Goal: Task Accomplishment & Management: Manage account settings

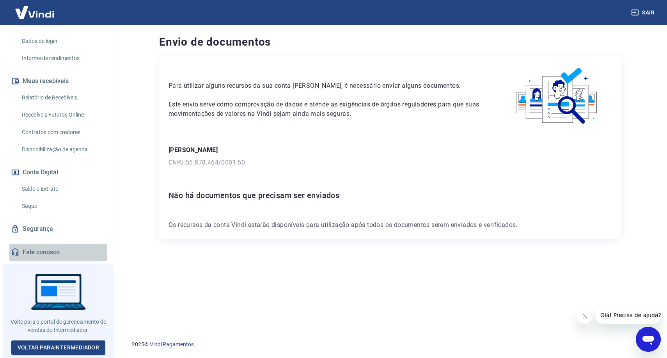
click at [51, 247] on link "Fale conosco" at bounding box center [58, 252] width 98 height 17
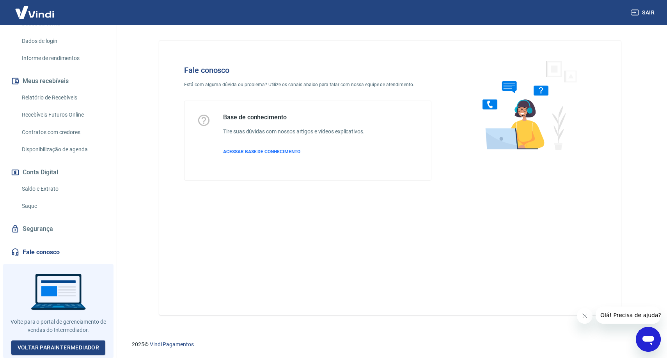
click at [648, 337] on icon "Abrir ventana de mensajería" at bounding box center [648, 340] width 12 height 9
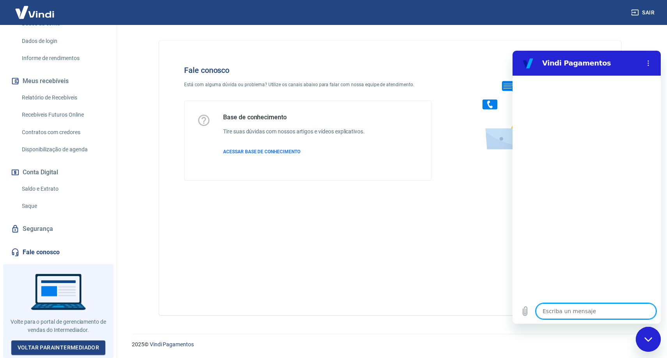
click at [585, 310] on textarea at bounding box center [596, 311] width 120 height 16
type textarea "o"
type textarea "x"
type textarea "oi"
type textarea "x"
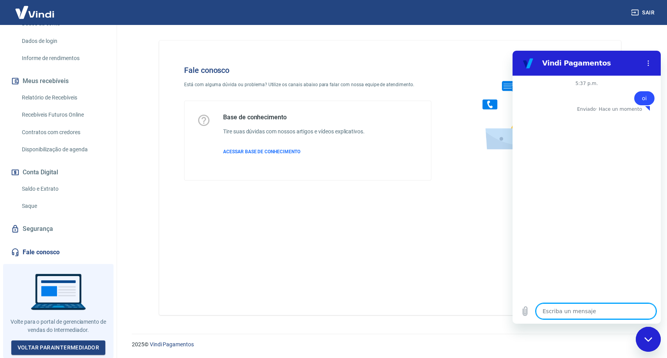
type textarea "x"
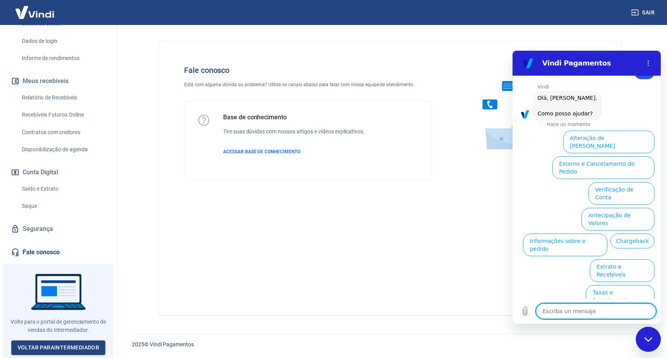
type textarea "h"
type textarea "x"
type textarea "hu"
type textarea "x"
type textarea "hum"
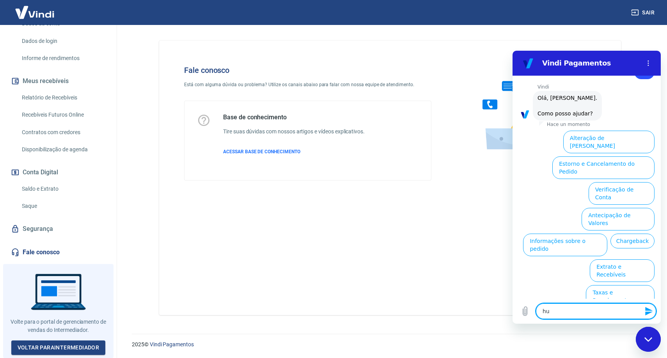
type textarea "x"
type textarea "huma"
type textarea "x"
type textarea "human"
type textarea "x"
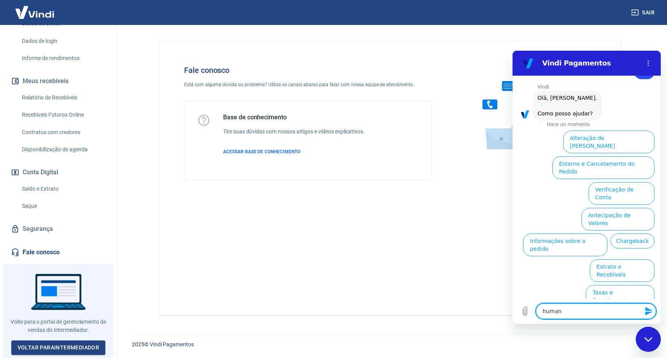
type textarea "humano"
type textarea "x"
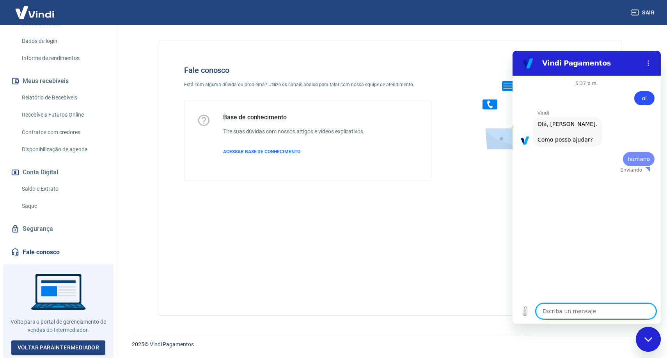
scroll to position [0, 0]
type textarea "x"
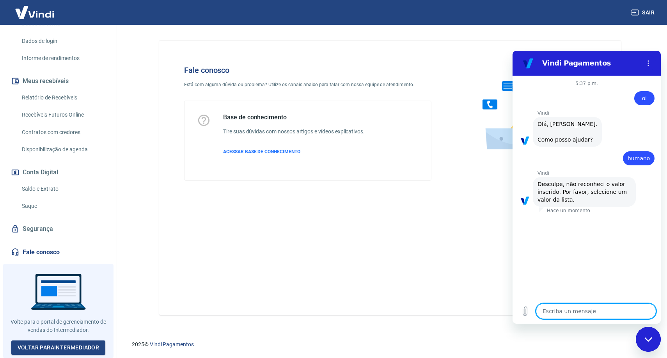
type textarea "a"
type textarea "x"
type textarea "at"
type textarea "x"
type textarea "ate"
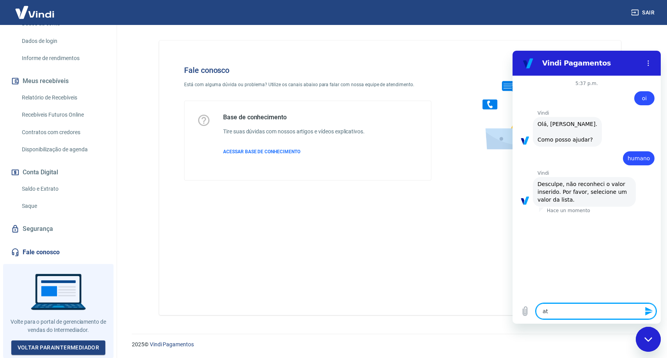
type textarea "x"
type textarea "aten"
type textarea "x"
type textarea "atend"
type textarea "x"
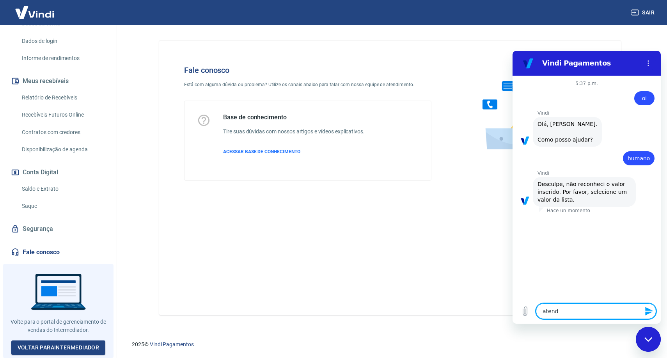
type textarea "atende"
type textarea "x"
type textarea "atenden"
type textarea "x"
type textarea "atendent"
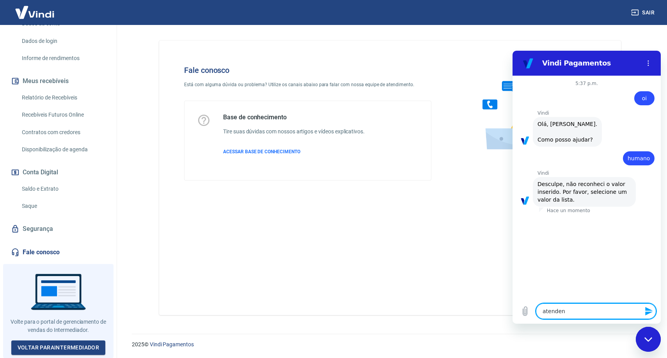
type textarea "x"
type textarea "atendente"
type textarea "x"
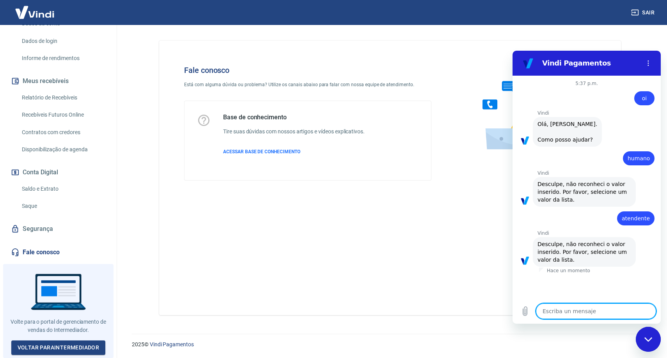
type textarea "b"
type textarea "x"
type textarea "ba"
type textarea "x"
type textarea "bai"
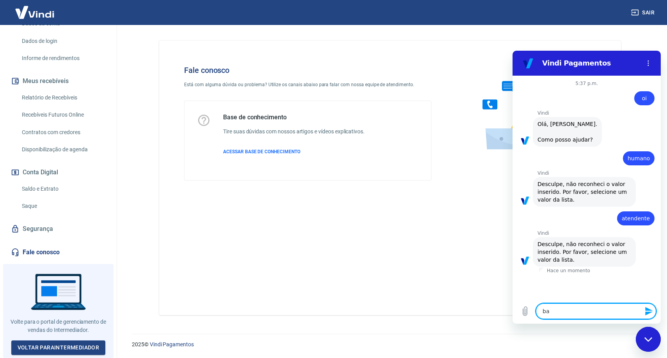
type textarea "x"
type textarea "baix"
type textarea "x"
type textarea "baixa"
type textarea "x"
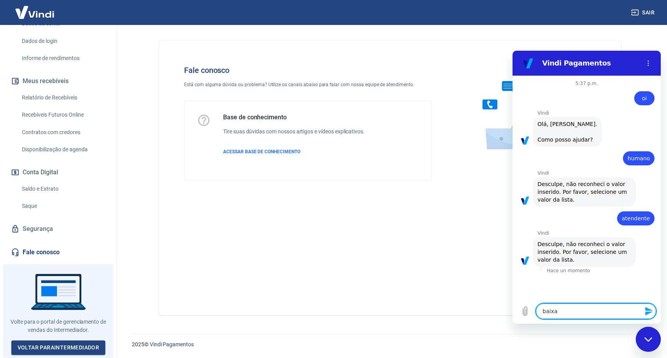
type textarea "baixa"
type textarea "x"
type textarea "baixa c"
type textarea "x"
type textarea "baixa co"
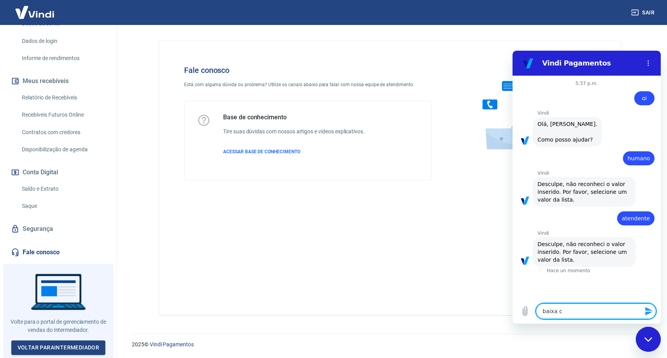
type textarea "x"
type textarea "baixa con"
type textarea "x"
type textarea "baixa cont"
type textarea "x"
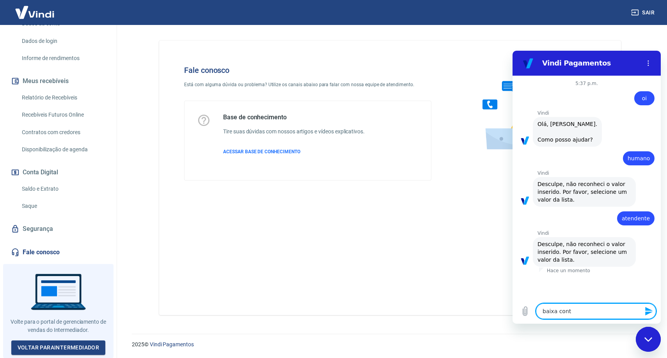
type textarea "baixa conta"
type textarea "x"
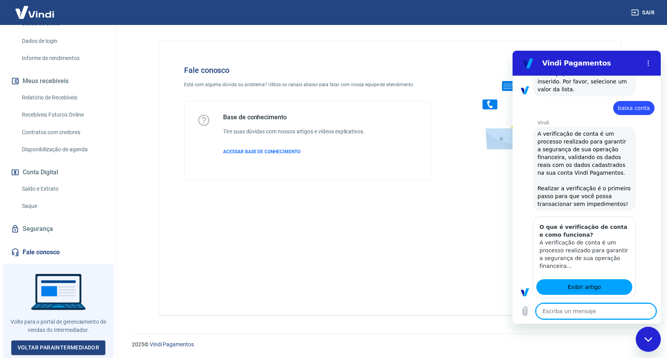
type textarea "x"
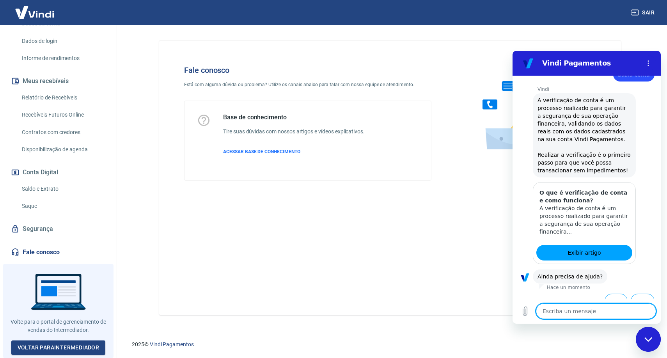
scroll to position [223, 0]
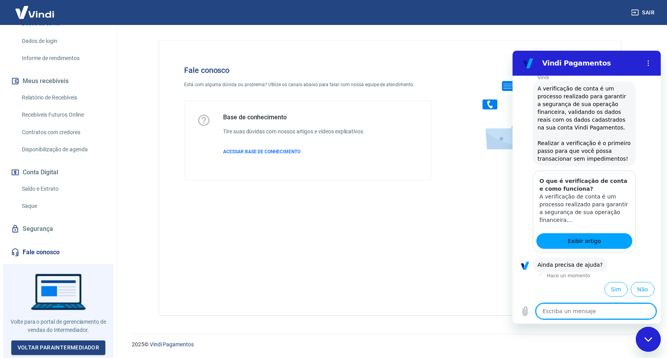
type textarea "f"
type textarea "x"
type textarea "fe"
type textarea "x"
type textarea "fec"
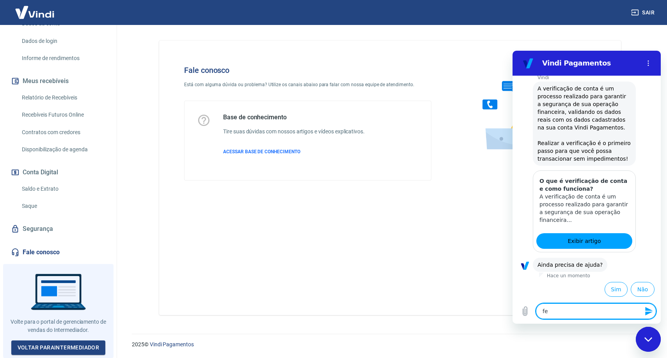
type textarea "x"
type textarea "fech"
type textarea "x"
type textarea "fecha"
type textarea "x"
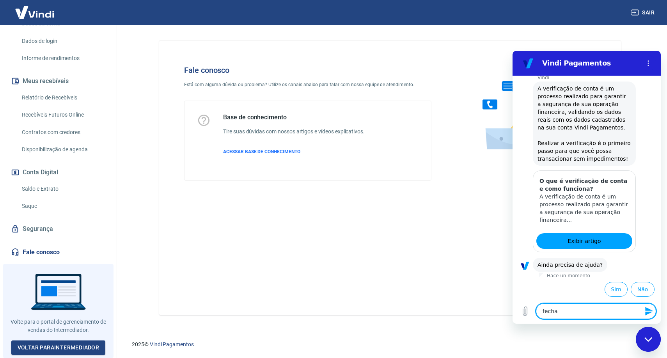
type textarea "fechar"
type textarea "x"
type textarea "fechar"
type textarea "x"
type textarea "fechar c"
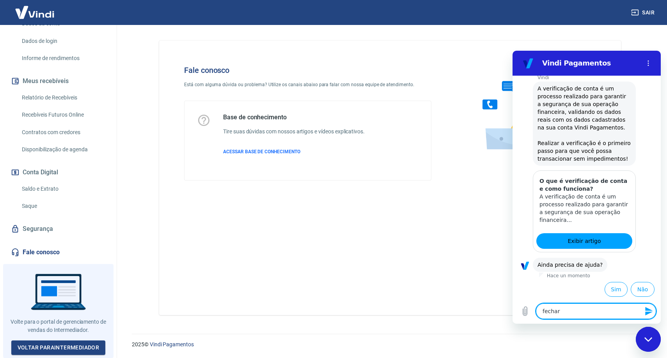
type textarea "x"
type textarea "fechar co"
type textarea "x"
type textarea "fechar con"
type textarea "x"
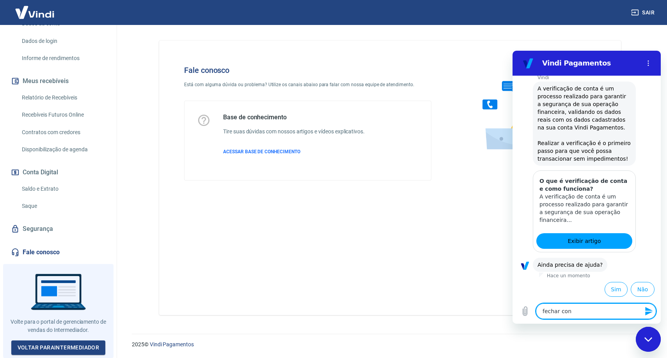
type textarea "fechar cont"
type textarea "x"
type textarea "fechar conta"
type textarea "x"
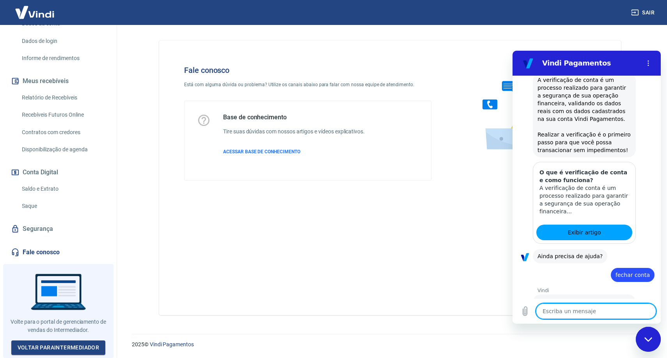
type textarea "x"
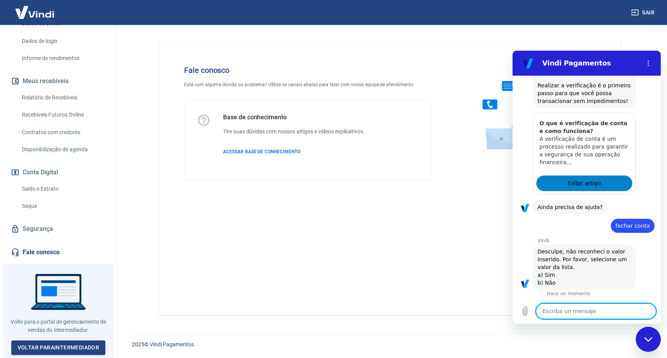
scroll to position [281, 0]
type textarea "b"
type textarea "x"
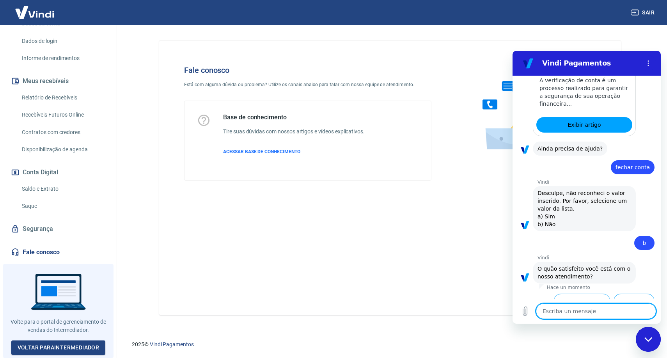
scroll to position [369, 0]
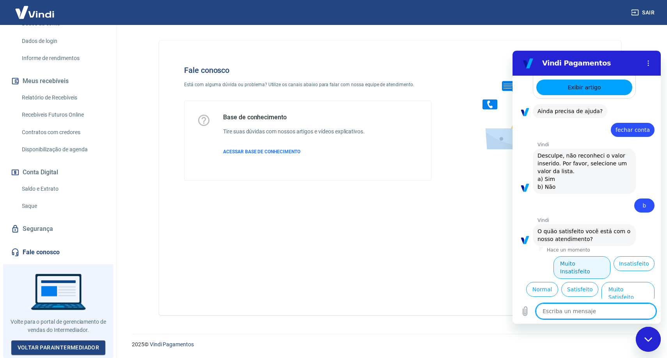
click at [587, 269] on button "Muito Insatisfeito" at bounding box center [581, 267] width 57 height 23
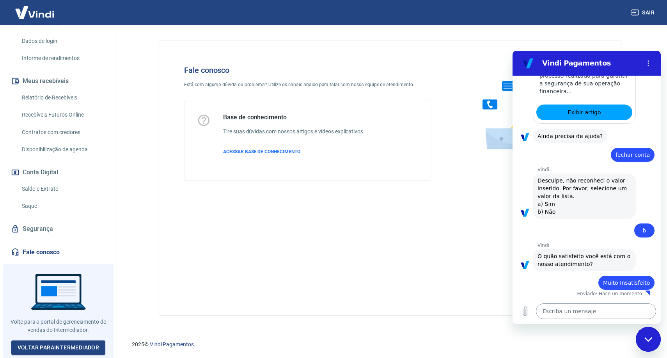
type textarea "x"
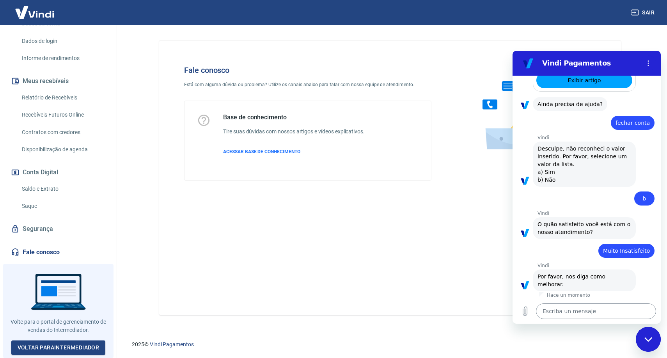
scroll to position [378, 0]
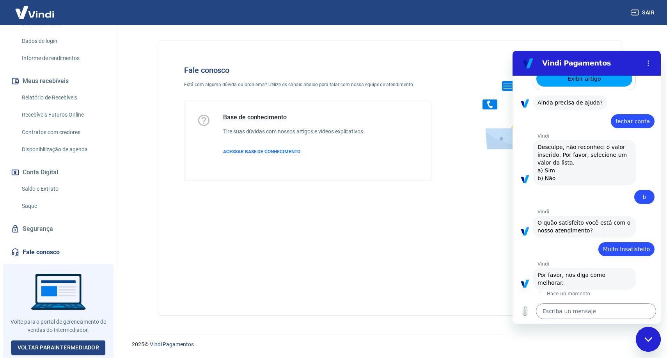
click at [591, 312] on textarea at bounding box center [596, 311] width 120 height 16
type textarea "c"
type textarea "x"
type textarea "co"
type textarea "x"
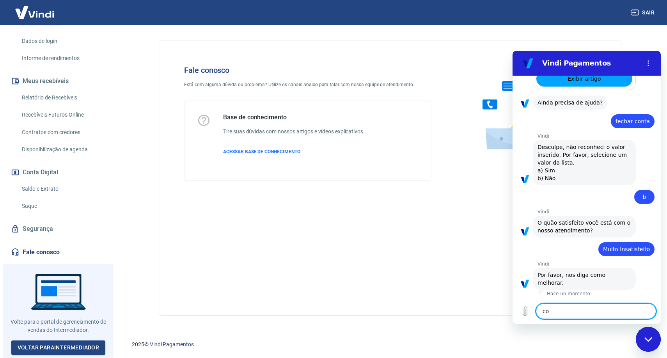
type textarea "com"
type textarea "x"
type textarea "com"
type textarea "x"
type textarea "com h"
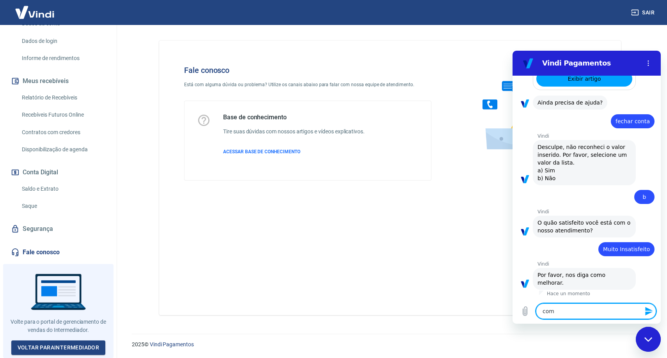
type textarea "x"
type textarea "com hu"
type textarea "x"
type textarea "com hum"
type textarea "x"
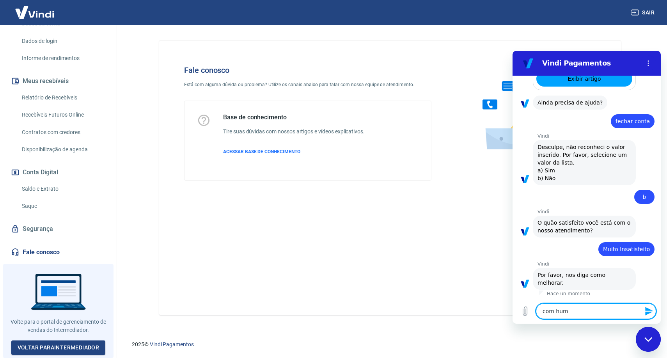
type textarea "com huma"
type textarea "x"
type textarea "com human"
type textarea "x"
type textarea "com humano"
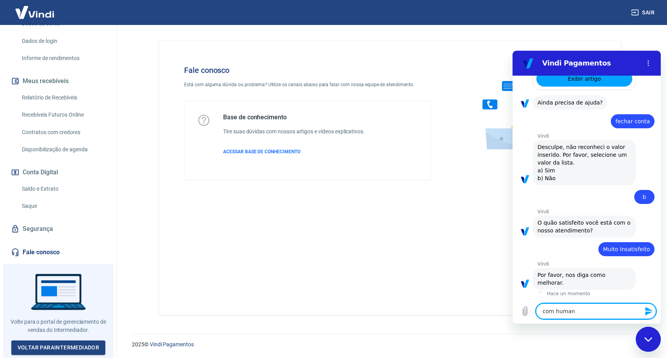
type textarea "x"
type textarea "com humanos"
type textarea "x"
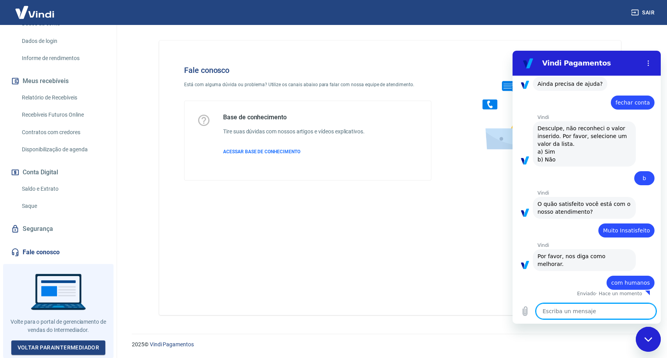
type textarea "x"
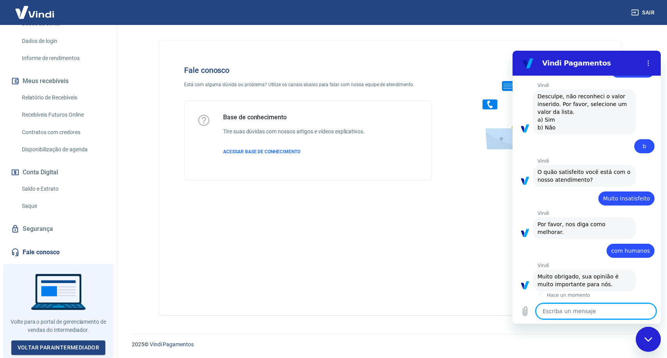
scroll to position [430, 0]
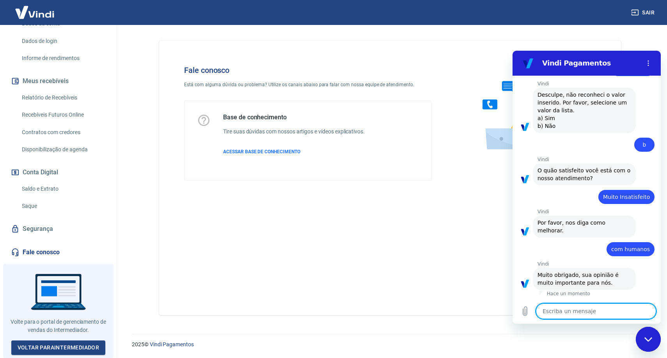
type textarea "o"
type textarea "x"
type textarea "oi"
type textarea "x"
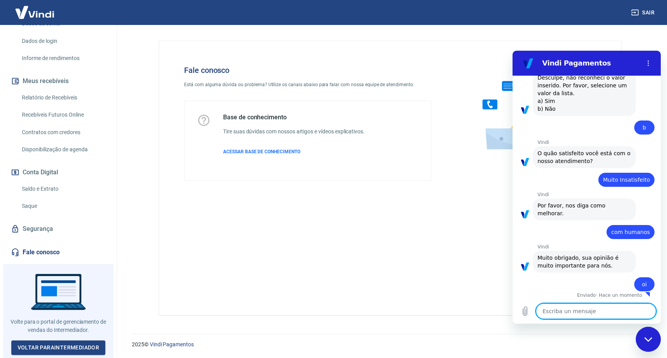
scroll to position [449, 0]
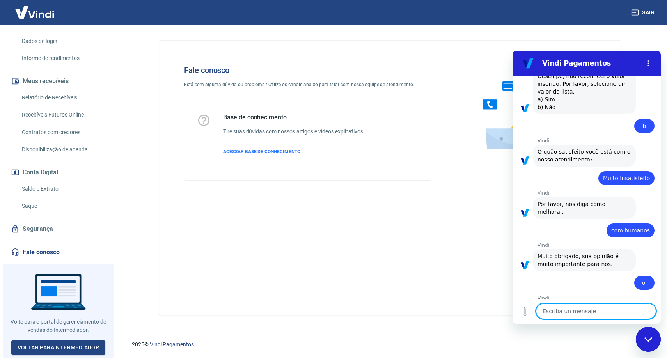
type textarea "x"
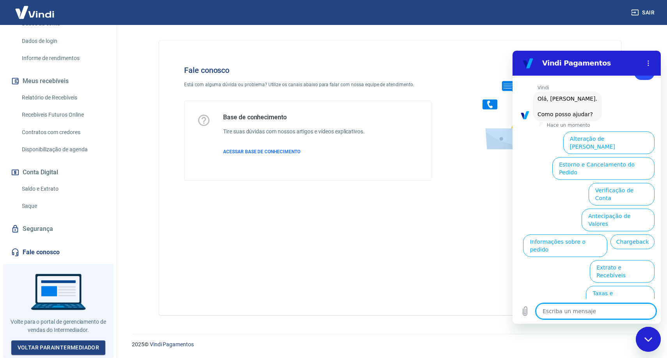
scroll to position [660, 0]
type textarea "f"
type textarea "x"
type textarea "fe"
type textarea "x"
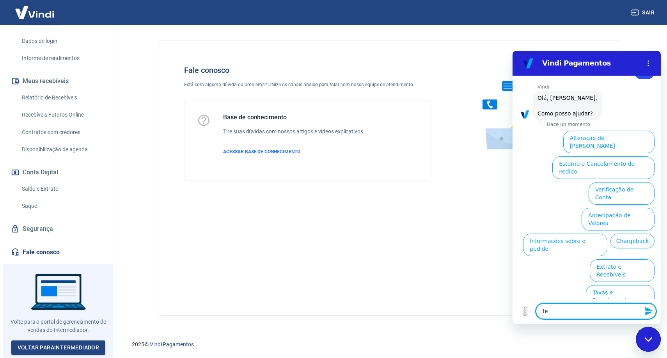
type textarea "fec"
type textarea "x"
type textarea "fech"
type textarea "x"
type textarea "fecha"
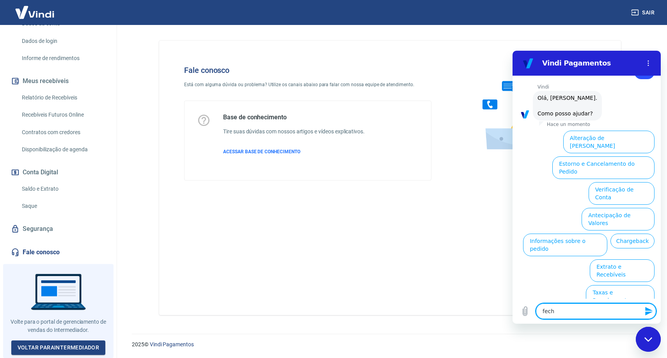
type textarea "x"
type textarea "fechar"
type textarea "x"
type textarea "fechar"
type textarea "x"
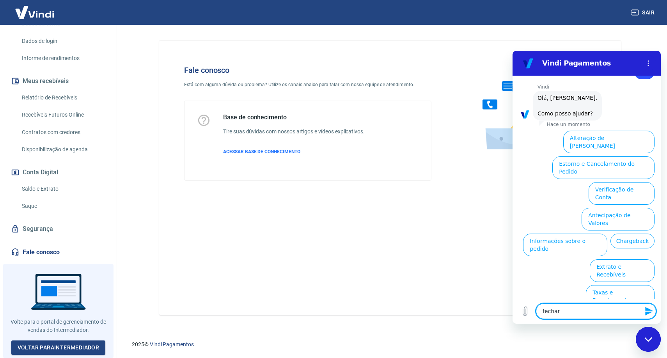
type textarea "fechar c"
type textarea "x"
type textarea "fechar co"
type textarea "x"
type textarea "fechar con"
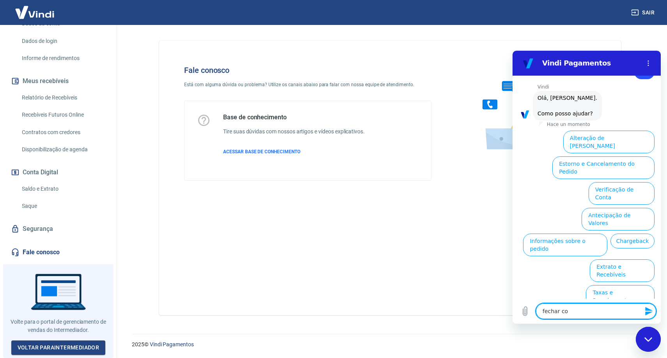
type textarea "x"
type textarea "fechar cont"
type textarea "x"
type textarea "fechar conta"
type textarea "x"
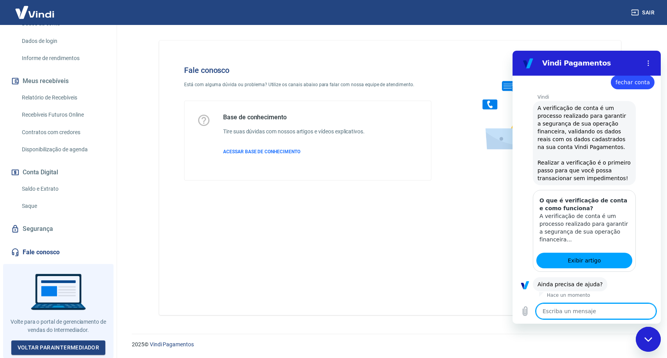
scroll to position [737, 0]
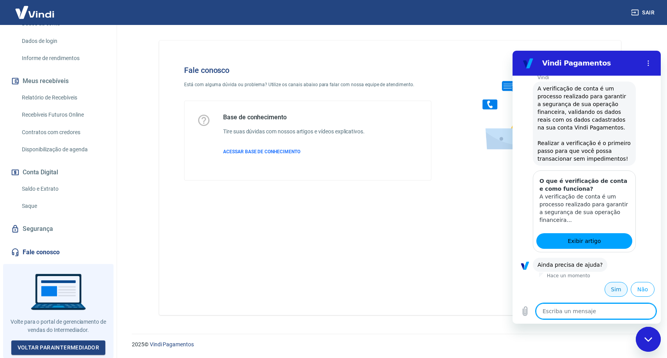
click at [612, 292] on button "Sim" at bounding box center [616, 289] width 23 height 15
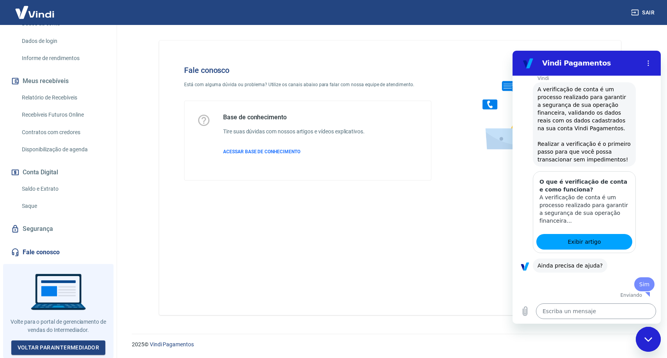
type textarea "x"
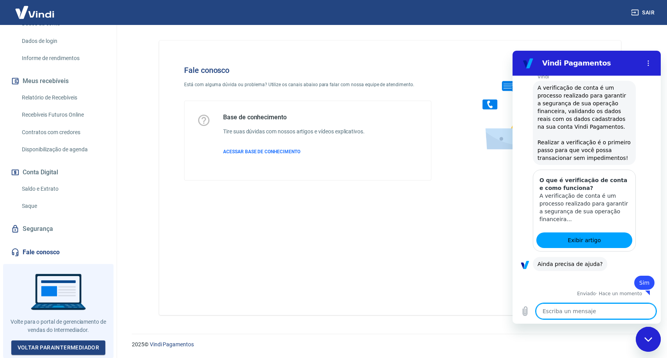
click at [612, 313] on textarea at bounding box center [596, 311] width 120 height 16
type textarea "e"
type textarea "x"
type textarea "en"
type textarea "x"
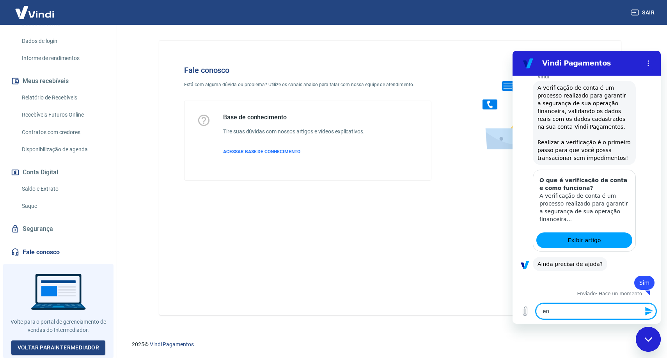
type textarea "enc"
type textarea "x"
type textarea "ence"
type textarea "x"
type textarea "encer"
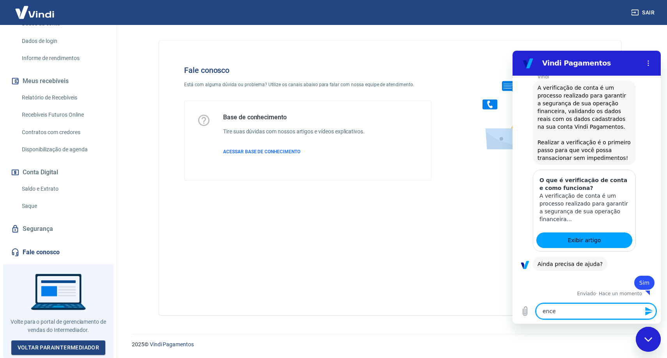
type textarea "x"
type textarea "encerr"
type textarea "x"
type textarea "encerra"
type textarea "x"
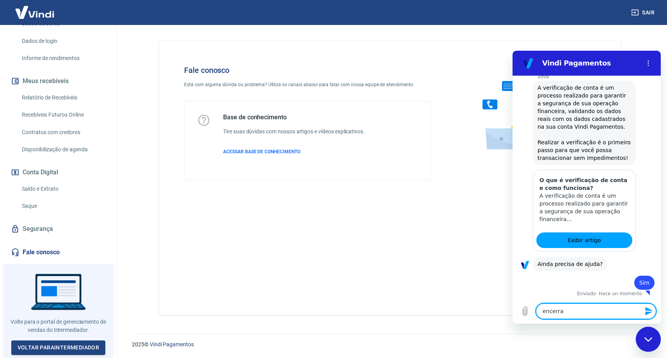
type textarea "encerrar"
type textarea "x"
type textarea "encerrar"
type textarea "x"
type textarea "encerrar c"
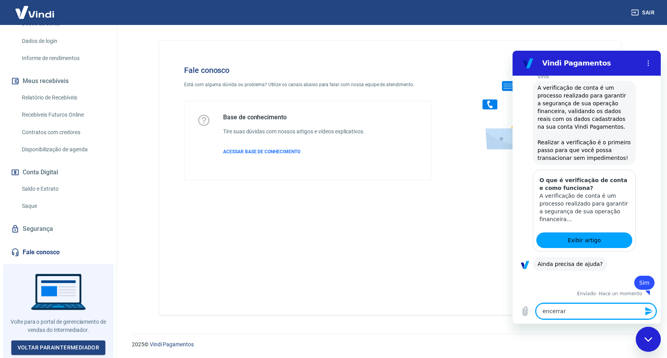
type textarea "x"
type textarea "encerrar co"
type textarea "x"
type textarea "encerrar con"
type textarea "x"
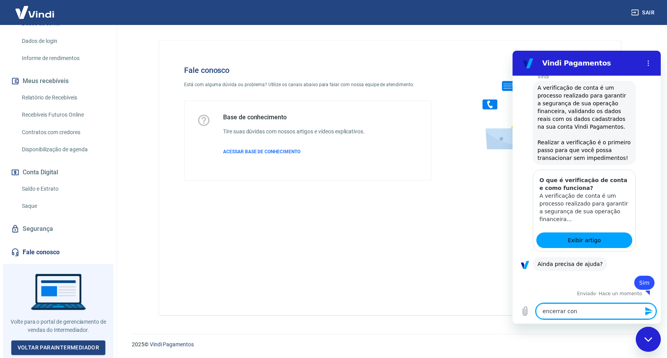
type textarea "encerrar cont"
type textarea "x"
type textarea "encerrar conta"
type textarea "x"
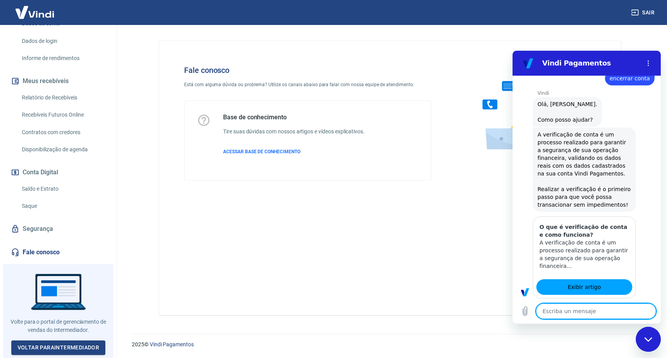
type textarea "x"
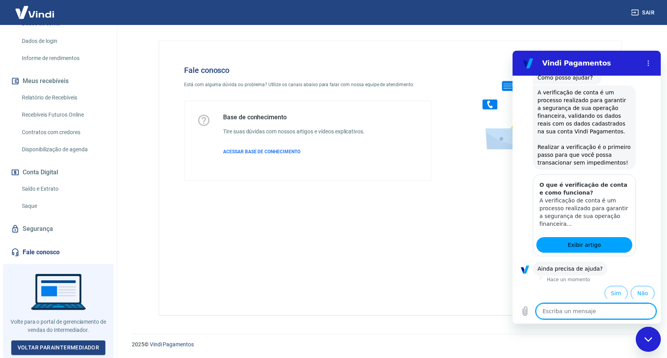
scroll to position [1011, 0]
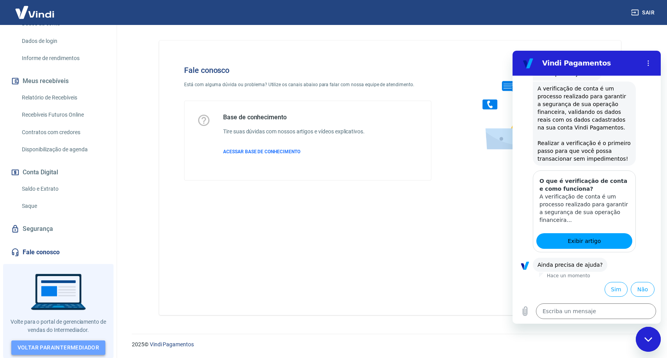
click at [83, 350] on link "Voltar para Intermediador" at bounding box center [58, 347] width 94 height 14
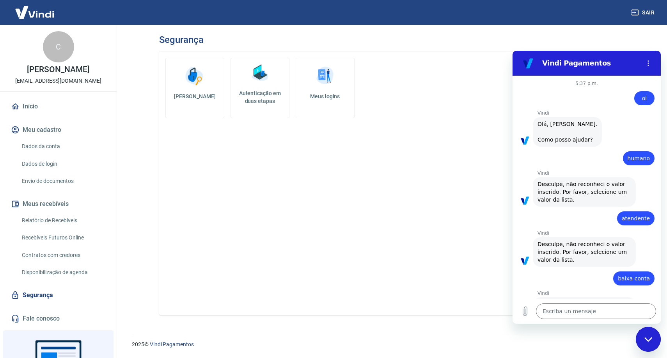
scroll to position [1011, 0]
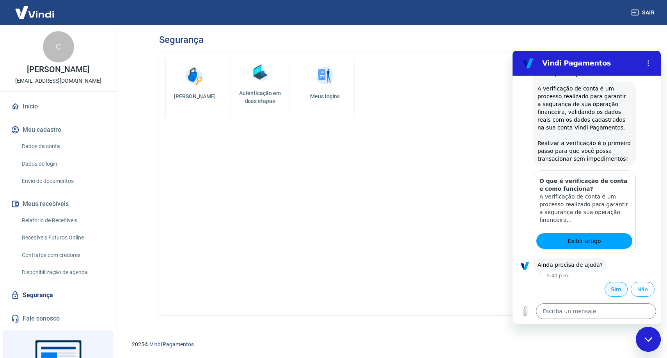
click at [617, 292] on button "Sim" at bounding box center [616, 289] width 23 height 15
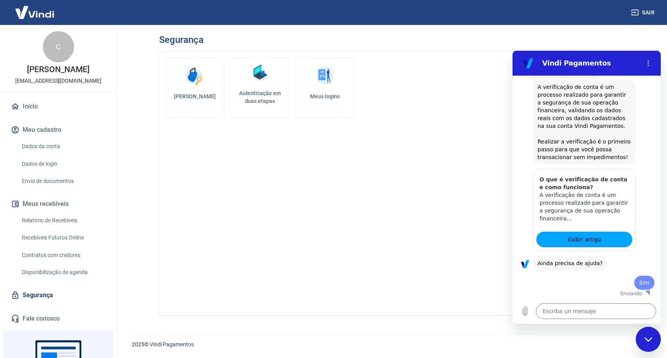
scroll to position [1011, 0]
type textarea "x"
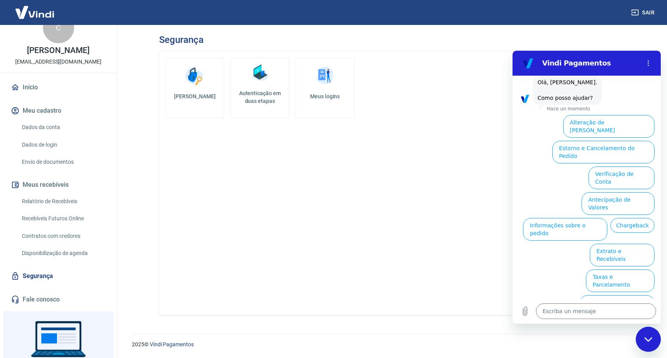
scroll to position [18, 0]
click at [59, 135] on link "Dados da conta" at bounding box center [63, 129] width 89 height 16
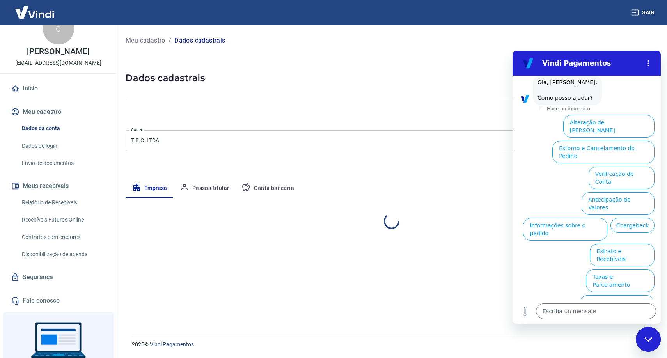
select select "SC"
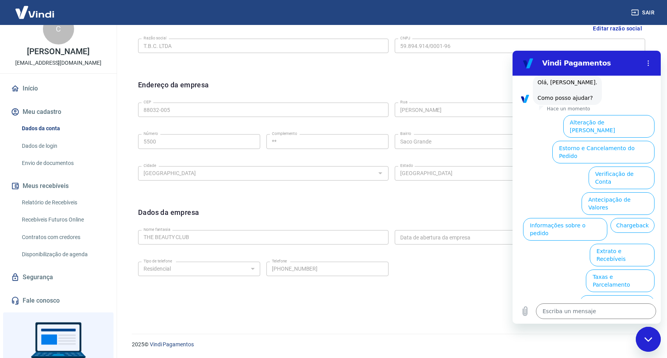
scroll to position [204, 0]
click at [647, 61] on icon "Menú de opciones" at bounding box center [648, 63] width 6 height 6
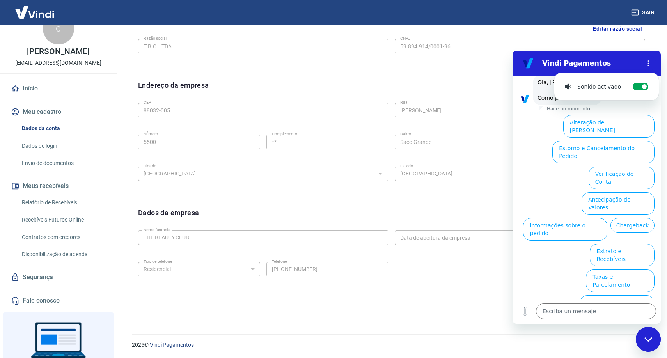
click at [617, 51] on section "Vindi Pagamentos Sonido activado Alternar notificaciones de sonido" at bounding box center [586, 63] width 148 height 25
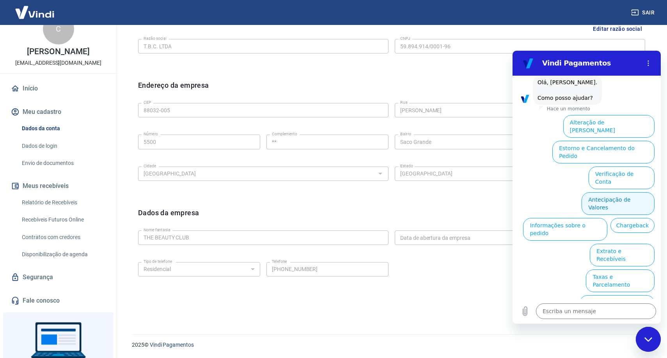
click at [636, 204] on button "Antecipação de Valores" at bounding box center [618, 203] width 73 height 23
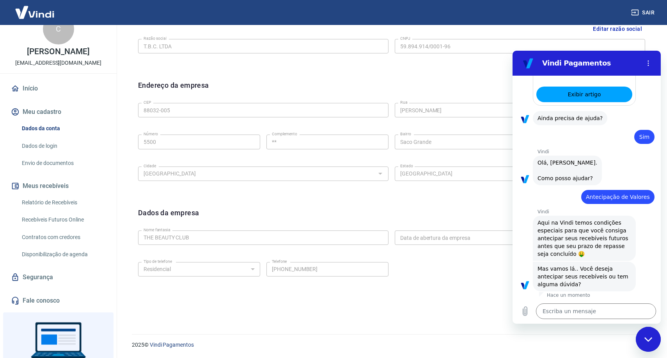
scroll to position [1202, 0]
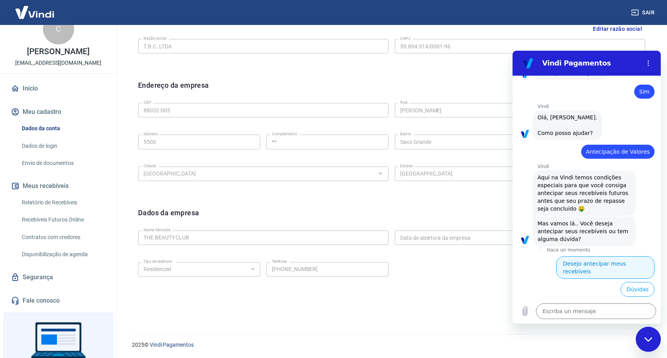
click at [636, 273] on button "Desejo antecipar meus recebíveis" at bounding box center [605, 267] width 98 height 23
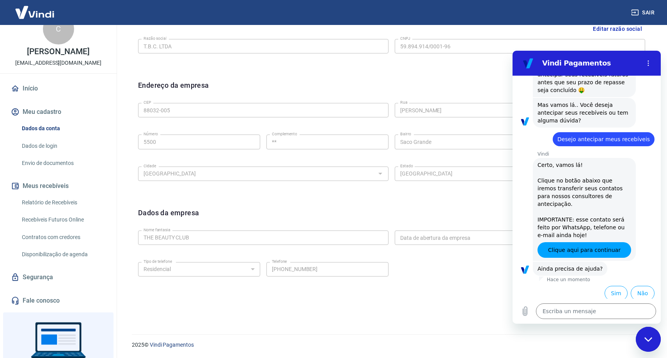
scroll to position [1325, 0]
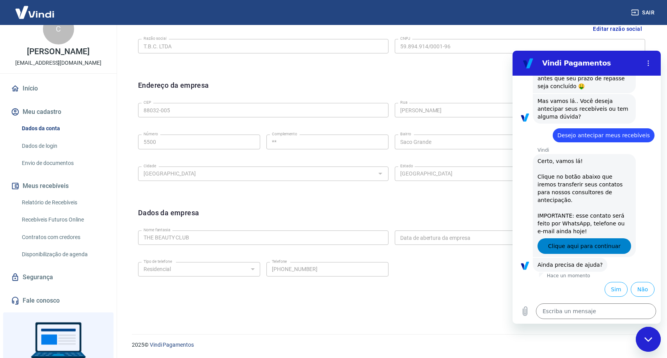
click at [617, 249] on span "Clique aqui para continuar" at bounding box center [584, 245] width 73 height 9
click at [648, 342] on div "Cerrar ventana de mensajería" at bounding box center [647, 339] width 23 height 23
type textarea "x"
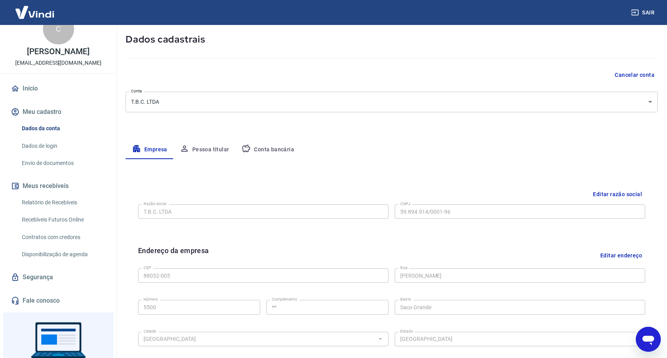
scroll to position [29, 0]
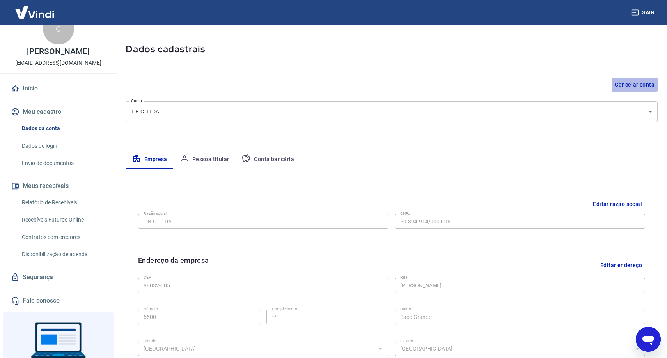
click at [624, 83] on button "Cancelar conta" at bounding box center [635, 85] width 46 height 14
click at [643, 87] on button "Cancelar conta" at bounding box center [635, 85] width 46 height 14
